Goal: Obtain resource: Obtain resource

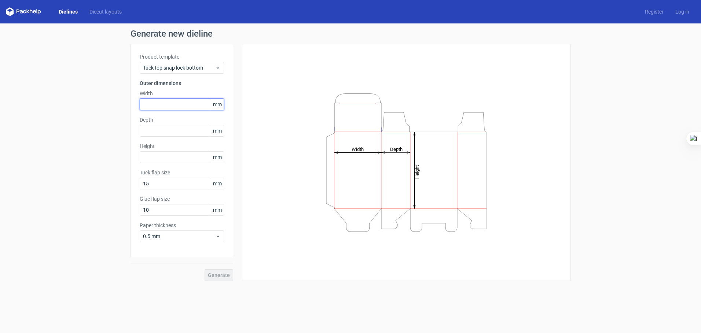
click at [173, 107] on input "text" at bounding box center [182, 105] width 84 height 12
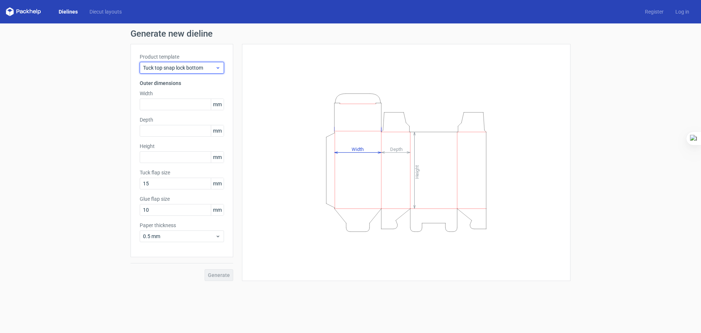
click at [179, 71] on span "Tuck top snap lock bottom" at bounding box center [179, 67] width 72 height 7
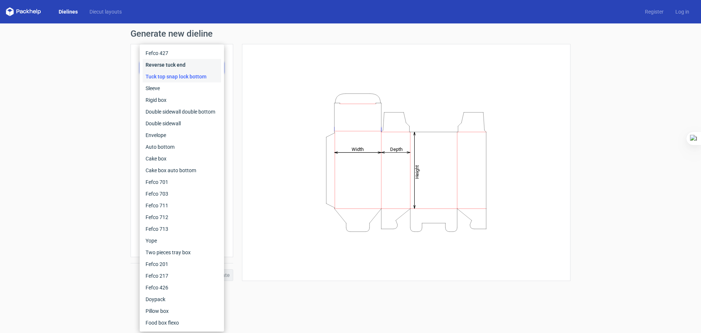
click at [178, 67] on div "Reverse tuck end" at bounding box center [182, 65] width 78 height 12
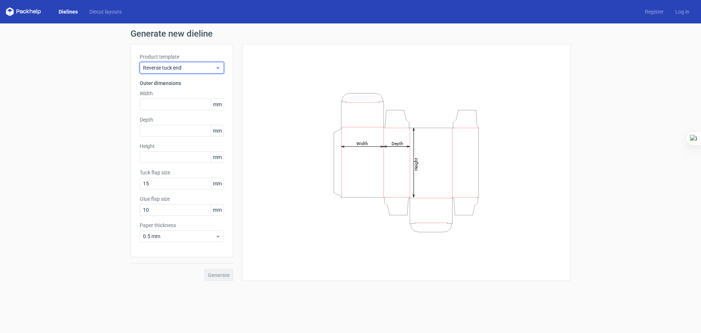
click at [178, 72] on div "Reverse tuck end" at bounding box center [182, 68] width 84 height 12
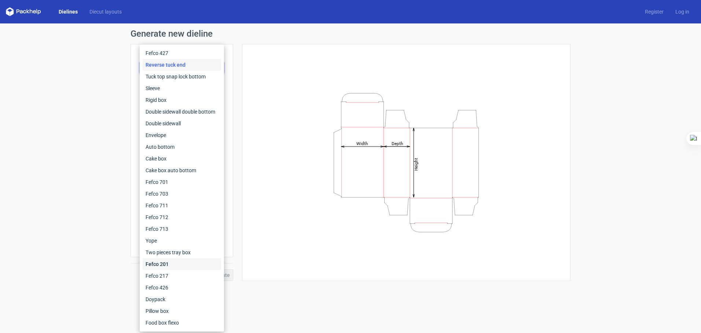
click at [171, 267] on div "Fefco 201" at bounding box center [182, 265] width 78 height 12
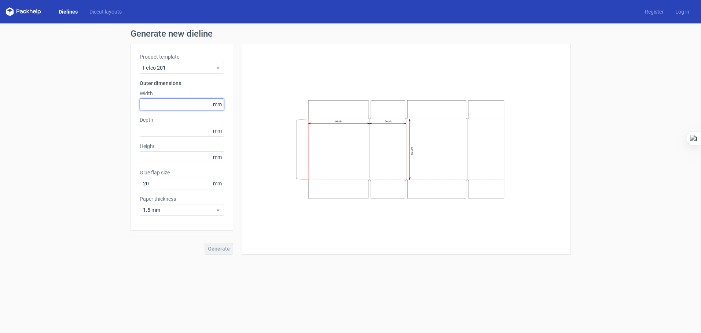
click at [163, 103] on input "text" at bounding box center [182, 105] width 84 height 12
type input "800"
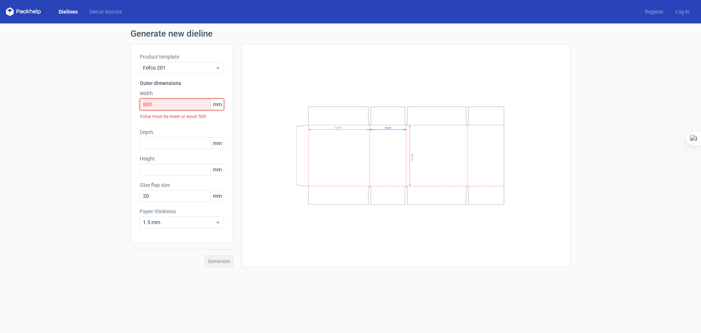
click at [167, 107] on input "800" at bounding box center [182, 105] width 84 height 12
click at [161, 142] on input "text" at bounding box center [182, 144] width 84 height 12
type input "800"
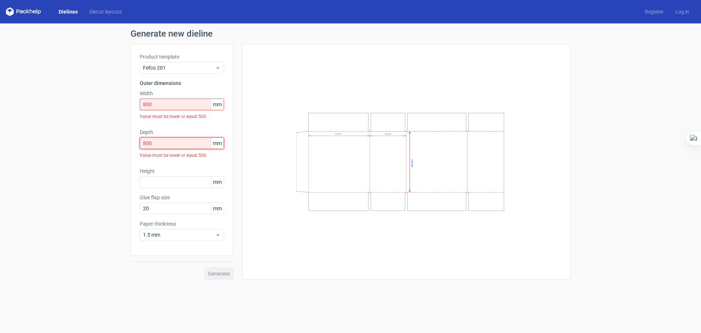
click at [161, 142] on input "800" at bounding box center [182, 144] width 84 height 12
drag, startPoint x: 159, startPoint y: 104, endPoint x: 136, endPoint y: 103, distance: 22.7
click at [136, 103] on div "Product template Fefco 201 Outer dimensions Width 800 mm Value must be lower or…" at bounding box center [182, 150] width 103 height 212
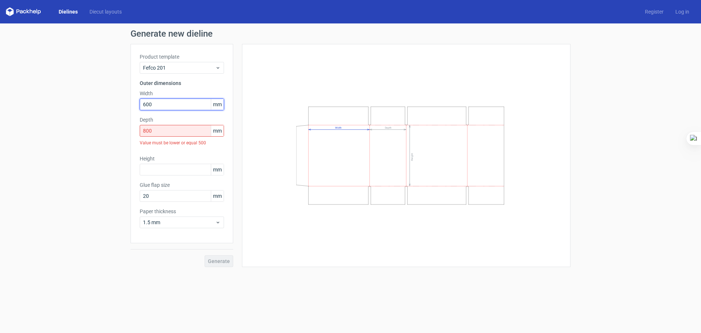
type input "600"
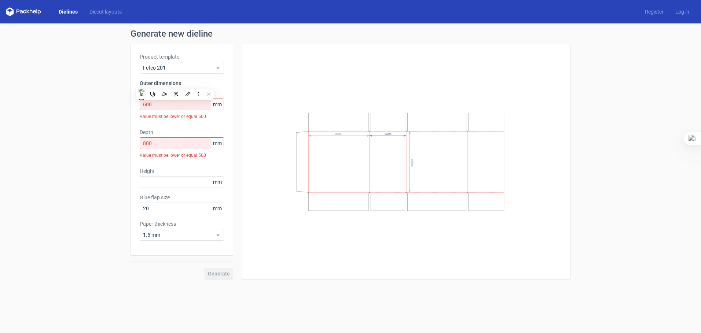
click at [198, 176] on div "Height mm" at bounding box center [182, 178] width 84 height 21
click at [180, 180] on input "text" at bounding box center [182, 182] width 84 height 12
click at [216, 142] on span "mm" at bounding box center [217, 143] width 13 height 11
click at [206, 70] on span "Fefco 201" at bounding box center [179, 67] width 72 height 7
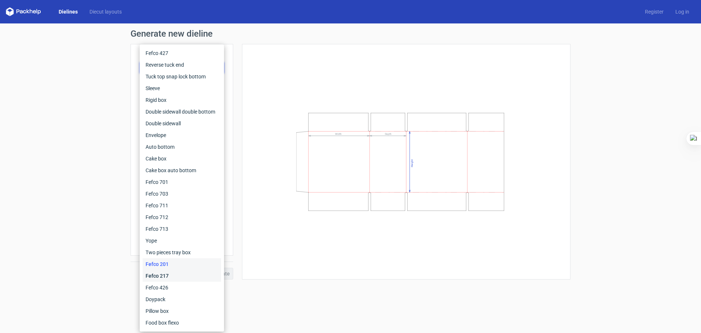
click at [181, 275] on div "Fefco 217" at bounding box center [182, 276] width 78 height 12
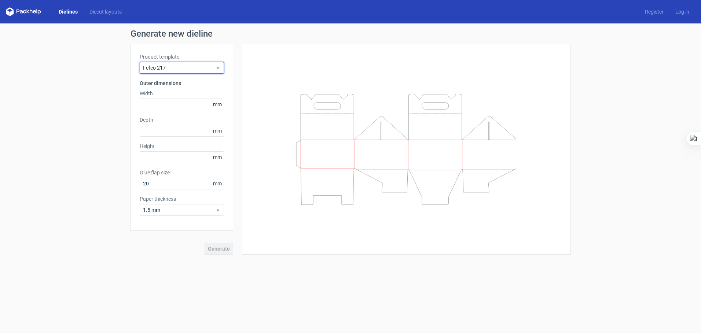
click at [190, 71] on span "Fefco 217" at bounding box center [179, 67] width 72 height 7
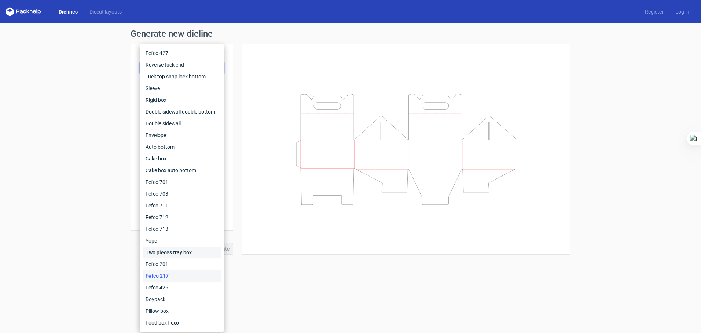
click at [184, 253] on div "Two pieces tray box" at bounding box center [182, 253] width 78 height 12
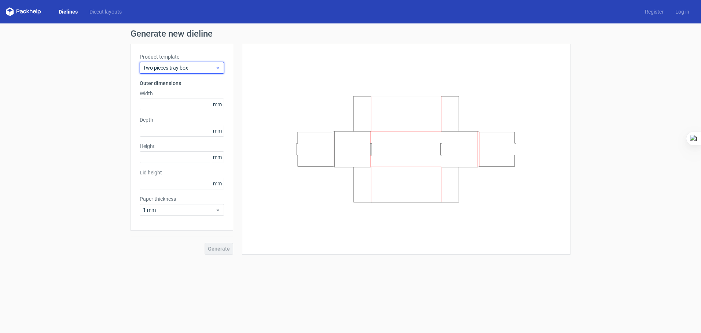
click at [184, 72] on div "Two pieces tray box" at bounding box center [182, 68] width 84 height 12
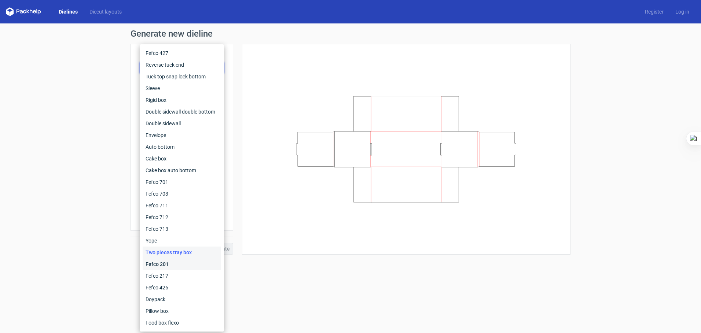
click at [166, 269] on div "Fefco 201" at bounding box center [182, 265] width 78 height 12
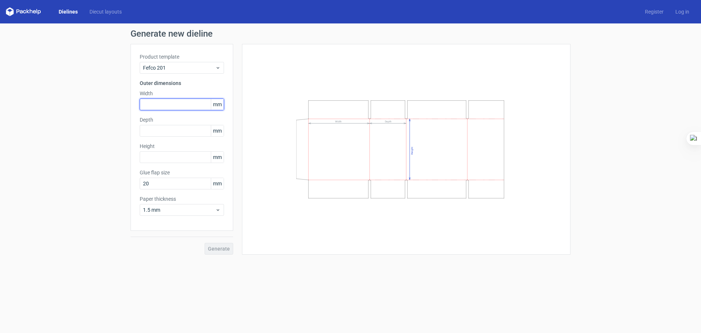
click at [176, 106] on input "text" at bounding box center [182, 105] width 84 height 12
type input "80"
type input "60"
click at [165, 158] on input "text" at bounding box center [182, 157] width 84 height 12
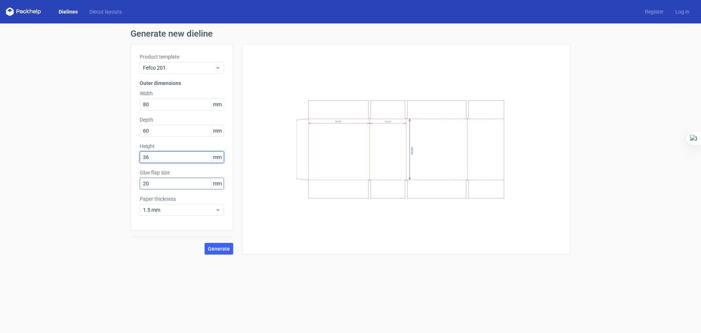
type input "36"
drag, startPoint x: 186, startPoint y: 187, endPoint x: 129, endPoint y: 184, distance: 56.9
click at [129, 184] on div "Generate new dieline Product template Fefco 201 Outer dimensions Width 80 mm De…" at bounding box center [350, 141] width 701 height 237
click at [171, 205] on div "1.5 mm" at bounding box center [182, 210] width 84 height 12
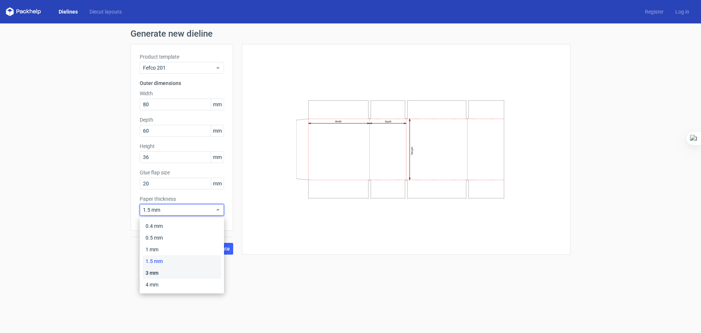
click at [171, 272] on div "3 mm" at bounding box center [182, 273] width 78 height 12
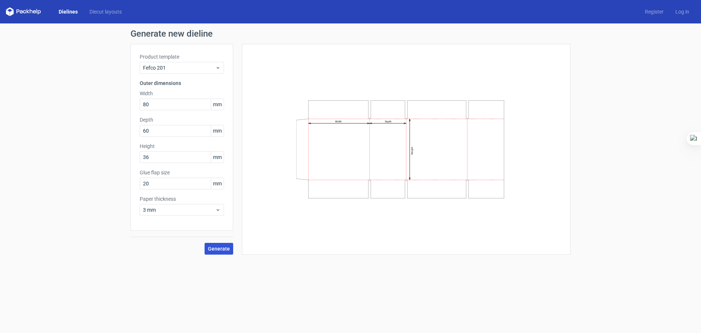
click at [217, 252] on button "Generate" at bounding box center [219, 249] width 29 height 12
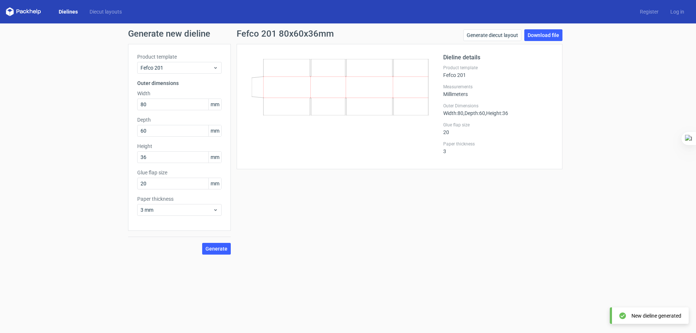
click at [323, 92] on icon at bounding box center [340, 87] width 177 height 56
click at [501, 35] on link "Generate diecut layout" at bounding box center [492, 35] width 58 height 12
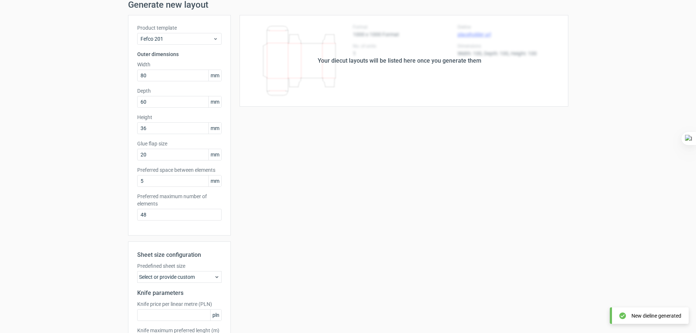
scroll to position [73, 0]
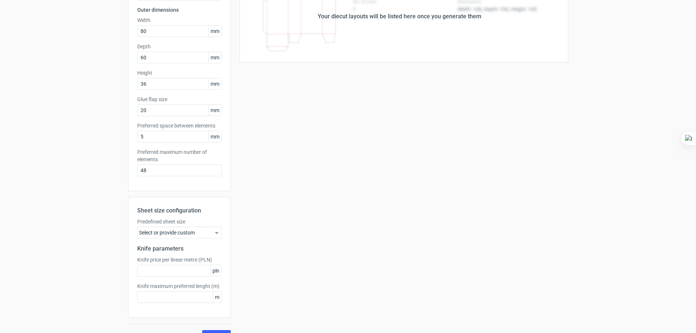
click at [193, 232] on div "Select or provide custom" at bounding box center [179, 233] width 84 height 12
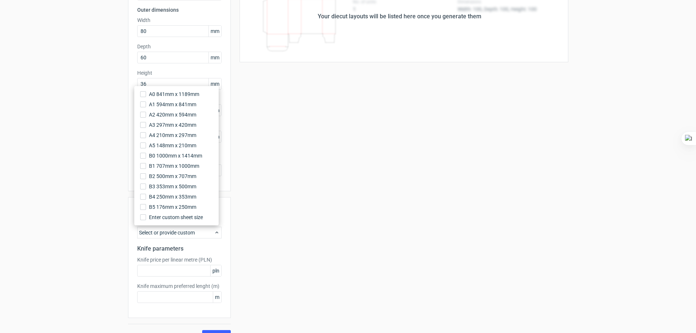
click at [306, 177] on div "Your diecut layouts will be listed here once you generate them Height Depth Wid…" at bounding box center [399, 156] width 337 height 371
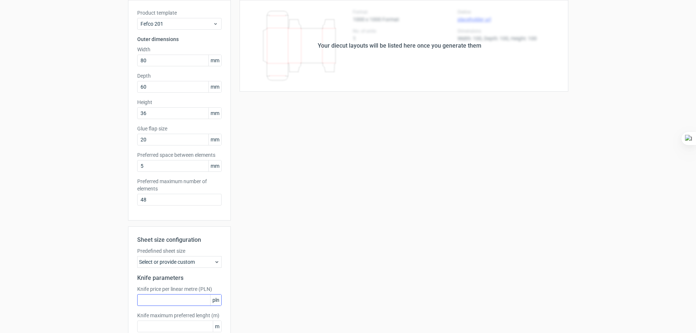
scroll to position [88, 0]
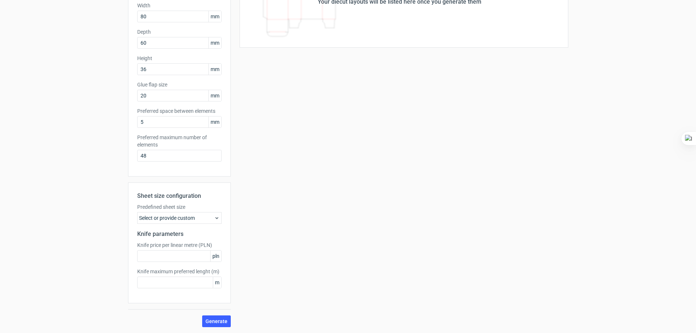
click at [215, 312] on div "Sheet size configuration Predefined sheet size Select or provide custom Knife p…" at bounding box center [179, 255] width 103 height 145
click at [215, 318] on button "Generate" at bounding box center [216, 322] width 29 height 12
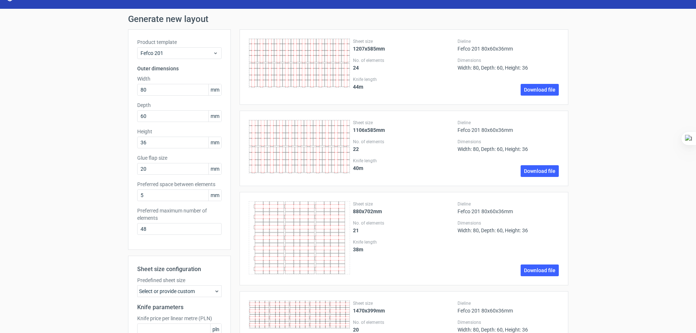
scroll to position [0, 0]
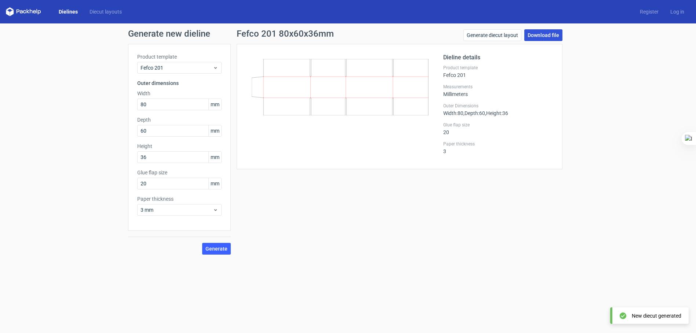
click at [537, 38] on link "Download file" at bounding box center [543, 35] width 38 height 12
click at [111, 15] on div "Dielines Diecut layouts" at bounding box center [67, 11] width 122 height 9
click at [106, 11] on link "Diecut layouts" at bounding box center [106, 11] width 44 height 7
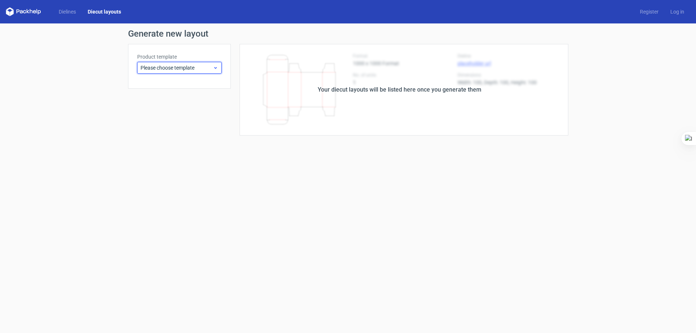
click at [198, 71] on span "Please choose template" at bounding box center [176, 67] width 72 height 7
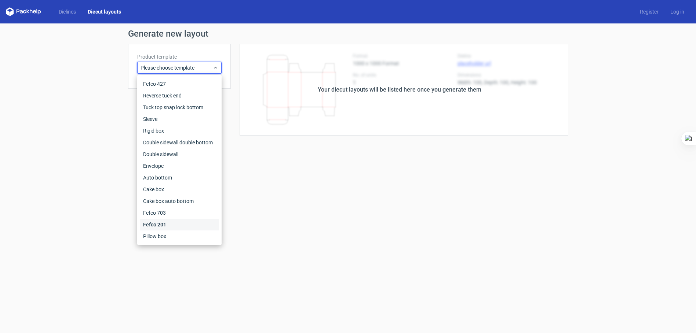
click at [180, 223] on div "Fefco 201" at bounding box center [179, 225] width 78 height 12
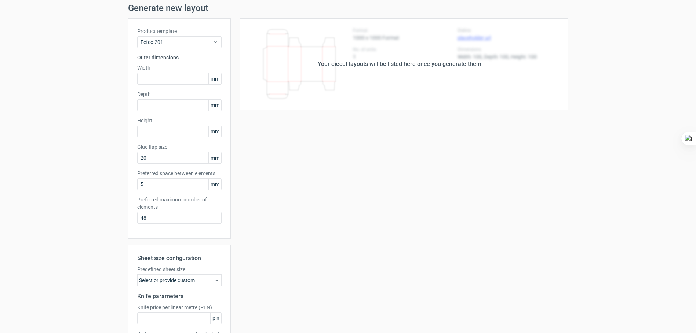
scroll to position [37, 0]
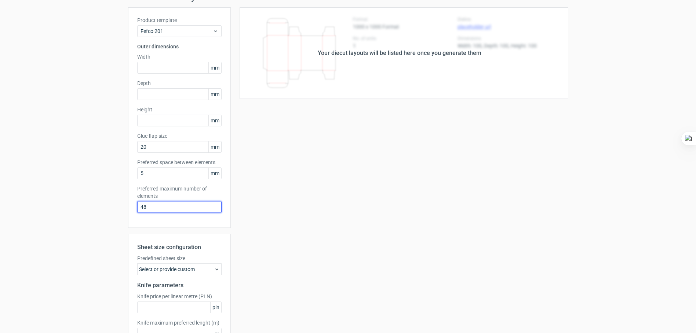
click at [176, 207] on input "48" at bounding box center [179, 207] width 84 height 12
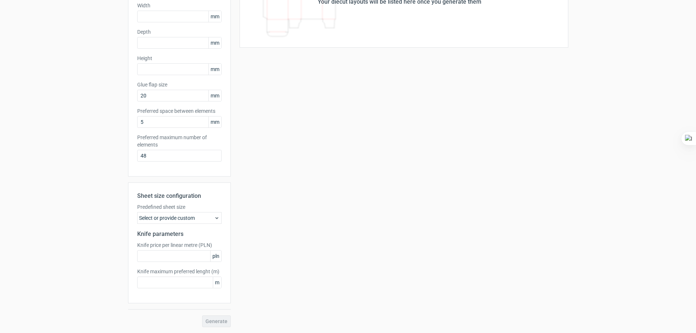
click at [198, 217] on div "Select or provide custom" at bounding box center [179, 218] width 84 height 12
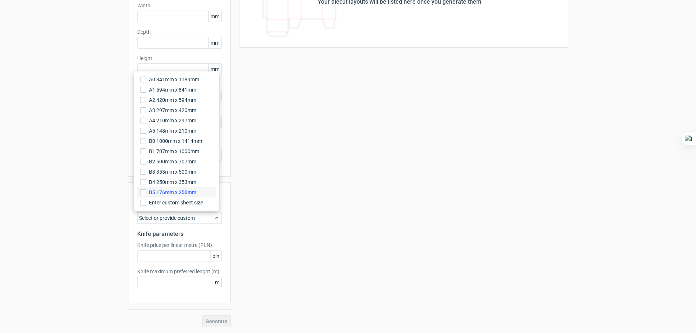
click at [194, 191] on span "B5 176mm x 250mm" at bounding box center [172, 192] width 47 height 7
click at [146, 191] on input "B5 176mm x 250mm" at bounding box center [143, 193] width 6 height 6
click at [244, 222] on div "Your diecut layouts will be listed here once you generate them Height Depth Wid…" at bounding box center [399, 141] width 337 height 371
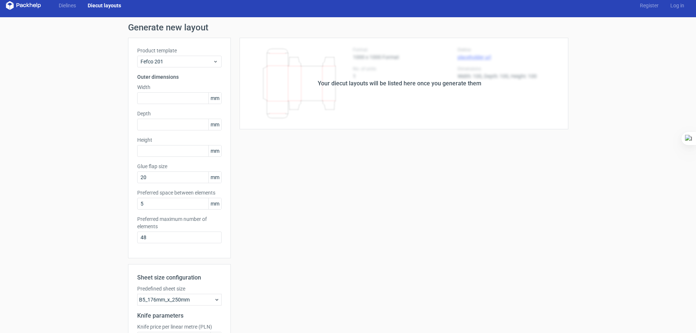
scroll to position [0, 0]
